Goal: Task Accomplishment & Management: Use online tool/utility

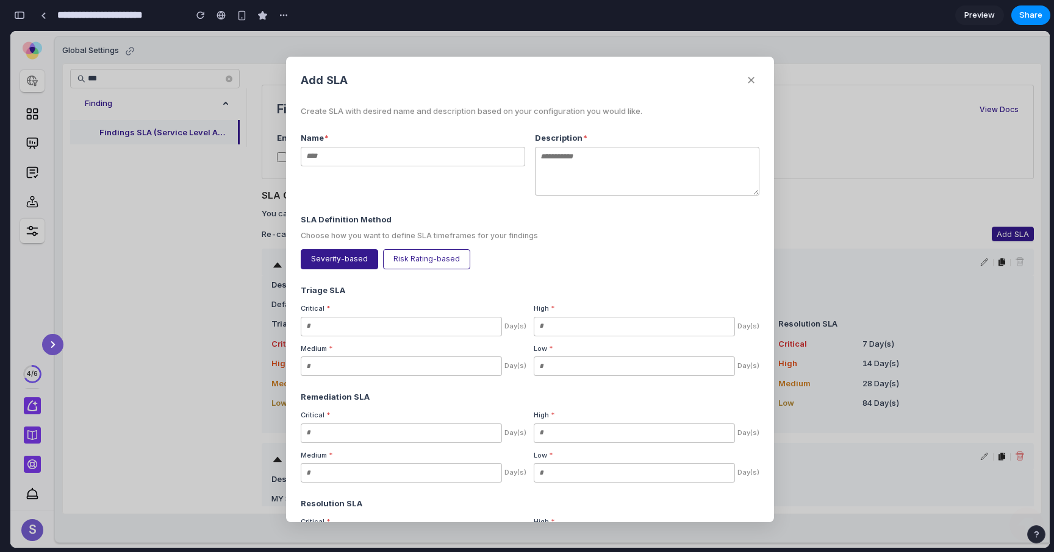
scroll to position [130, 0]
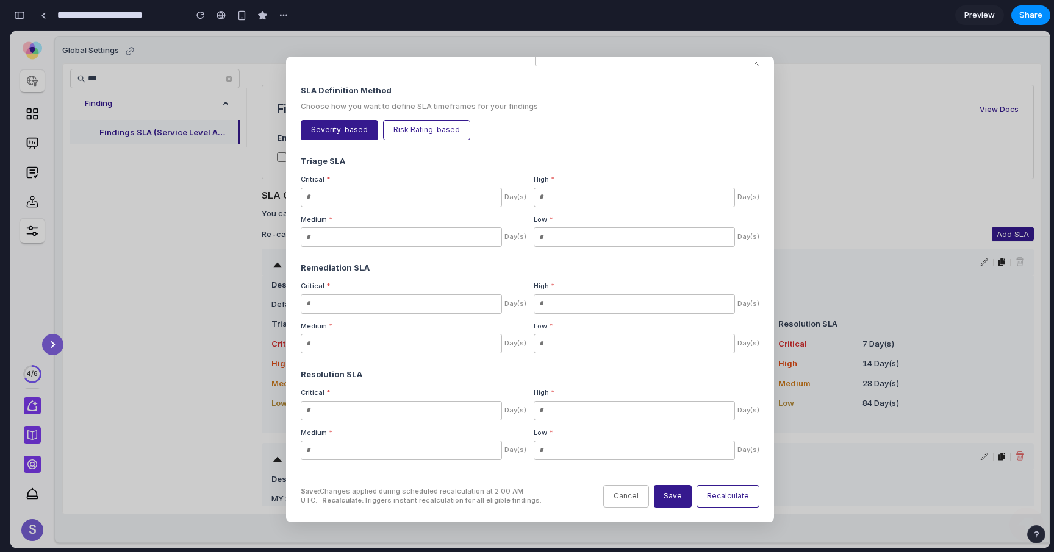
click at [680, 498] on button "Save" at bounding box center [673, 496] width 38 height 23
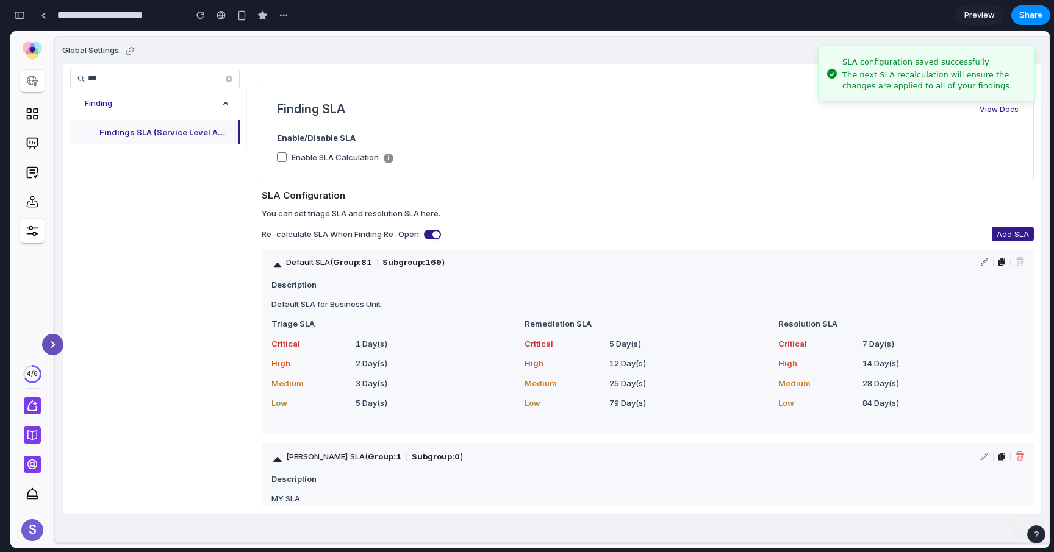
click at [876, 74] on div "The next SLA recalculation will ensure the changes are applied to all of your f…" at bounding box center [933, 81] width 182 height 22
copy body "The next SLA recalculation will ensure the changes are applied to all of your f…"
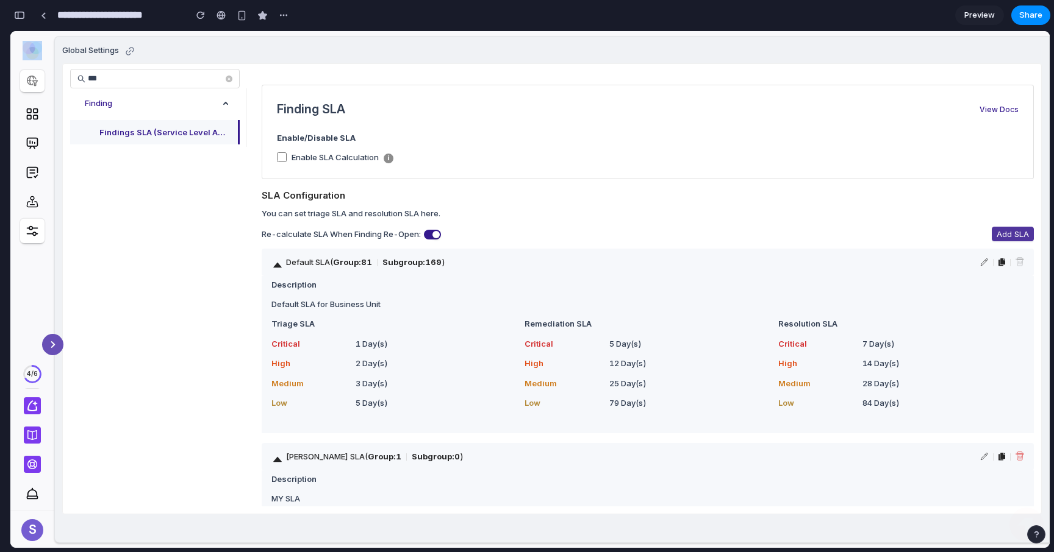
click at [1010, 233] on span "Add SLA" at bounding box center [1012, 234] width 32 height 12
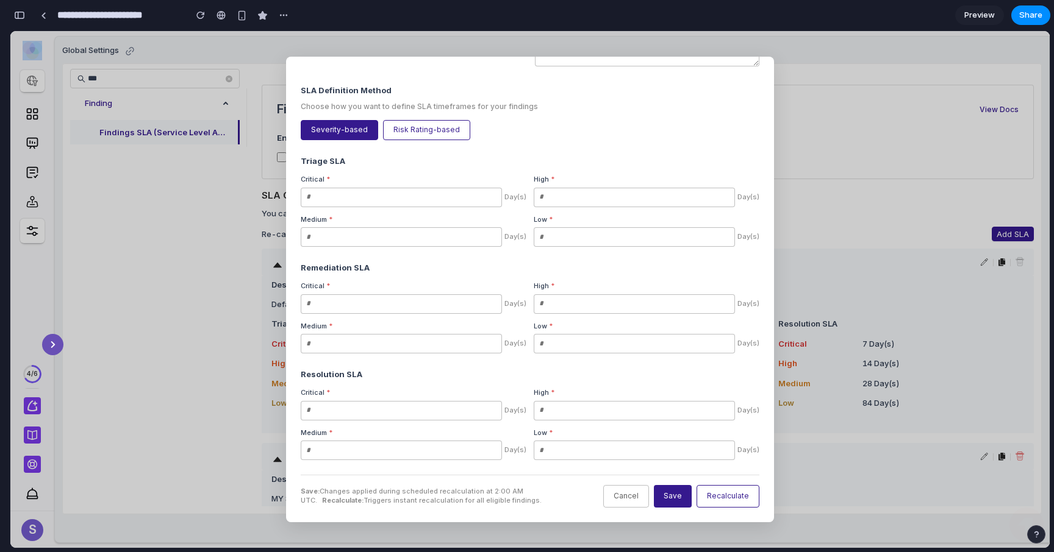
click at [681, 498] on button "Save" at bounding box center [673, 496] width 38 height 23
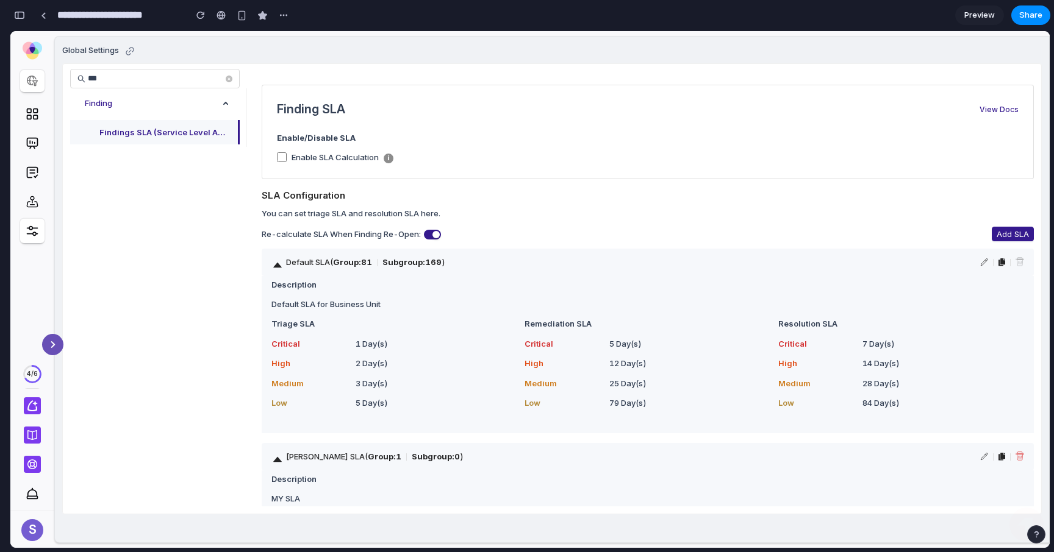
click at [923, 107] on div "Finding SLA View Docs" at bounding box center [648, 109] width 742 height 19
click at [999, 228] on span "Add SLA" at bounding box center [1012, 234] width 32 height 12
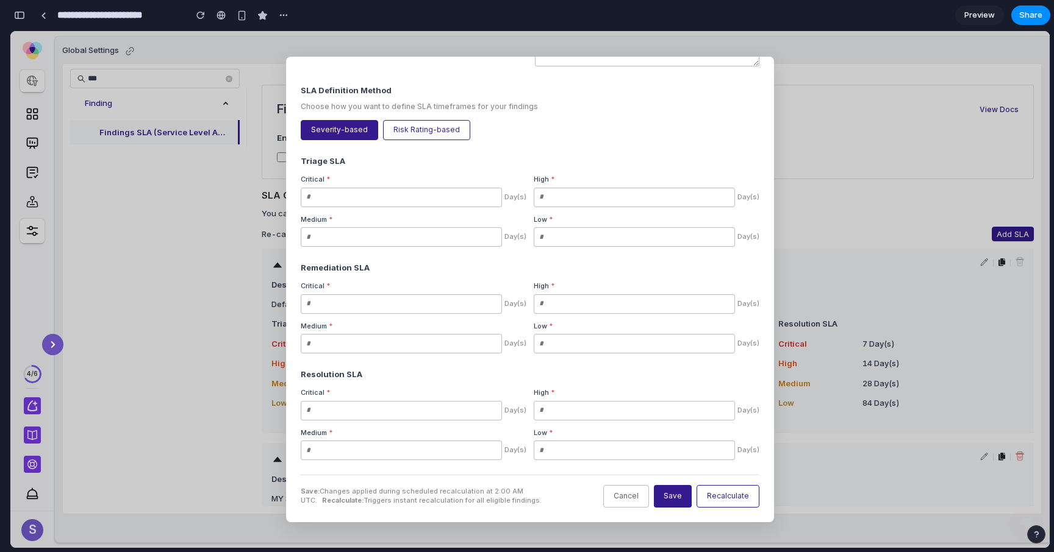
click at [718, 499] on button "Recalculate" at bounding box center [727, 496] width 63 height 23
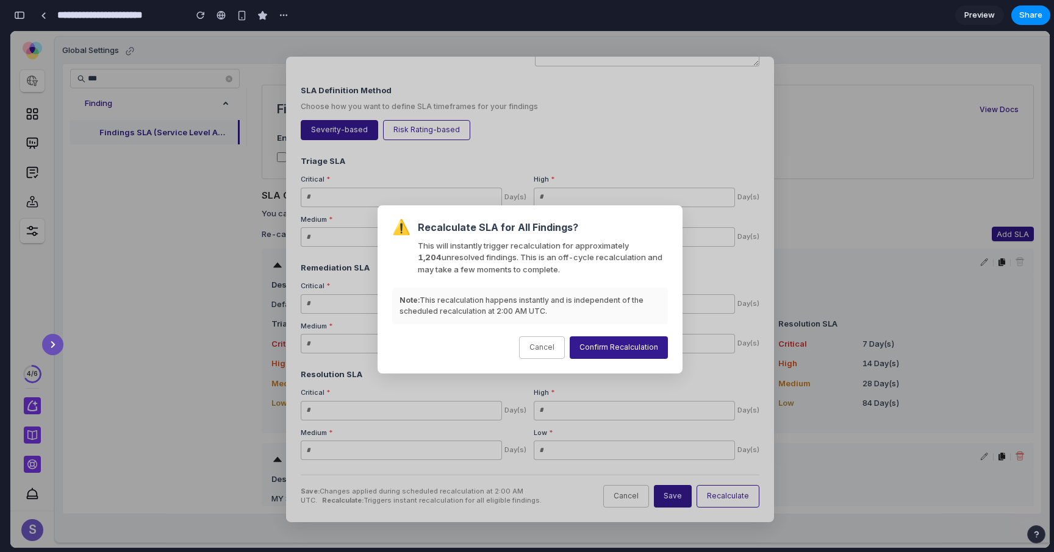
click at [540, 349] on button "Cancel" at bounding box center [542, 348] width 46 height 23
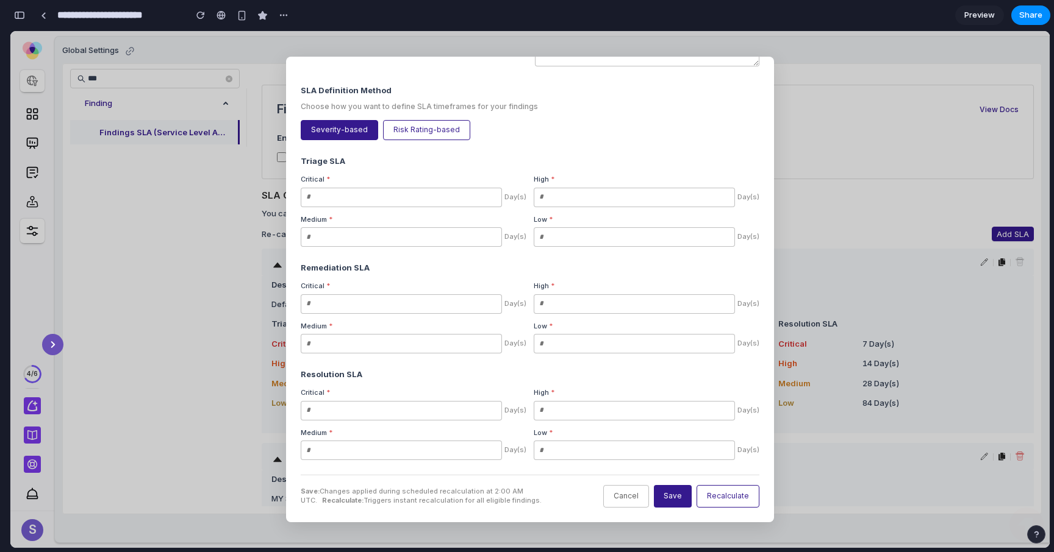
click at [757, 67] on div "Description *" at bounding box center [647, 35] width 224 height 67
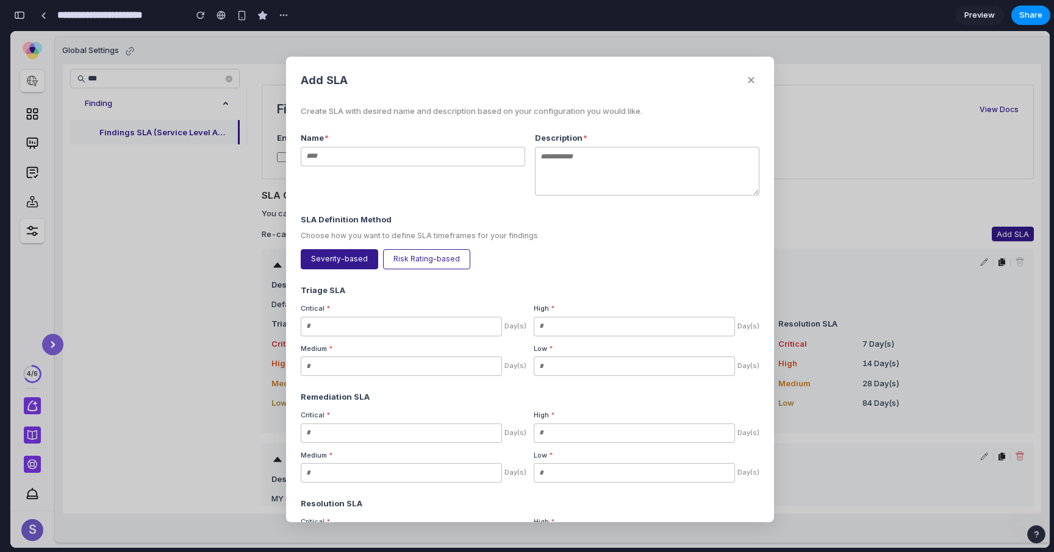
click at [751, 82] on button "✕" at bounding box center [751, 80] width 16 height 18
